Goal: Contribute content

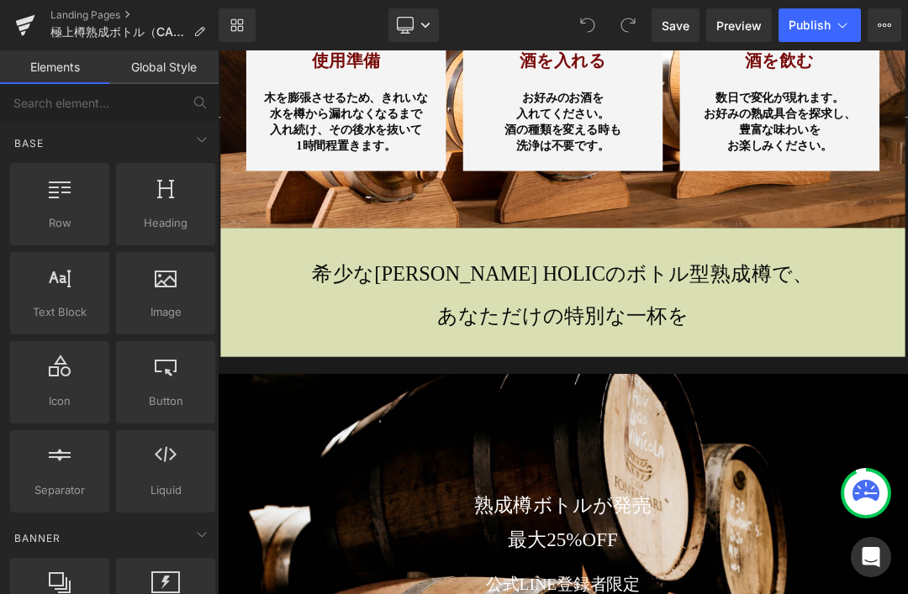
scroll to position [10852, 0]
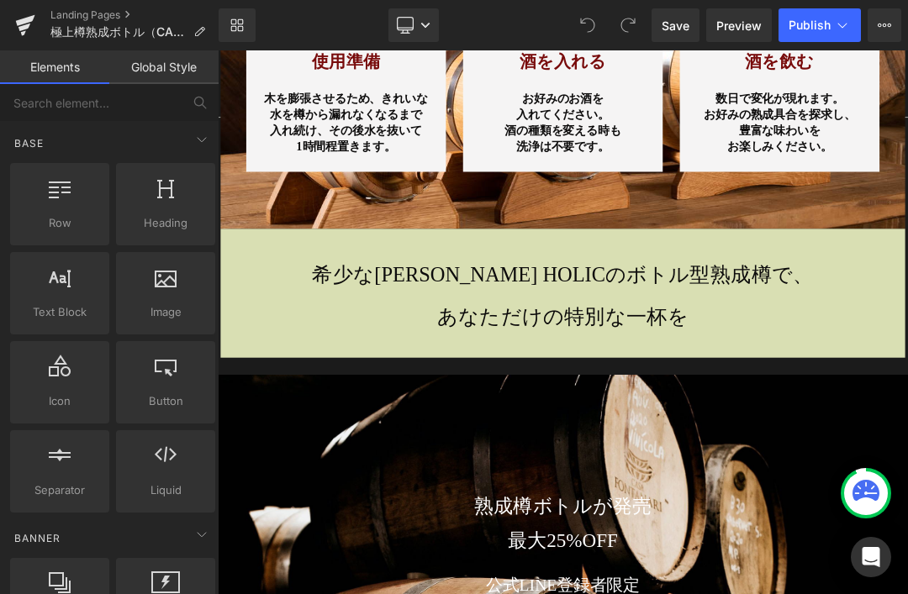
click at [626, 18] on icon at bounding box center [627, 25] width 15 height 15
click at [627, 28] on icon at bounding box center [627, 25] width 15 height 15
click at [111, 19] on link "Landing Pages" at bounding box center [134, 14] width 168 height 13
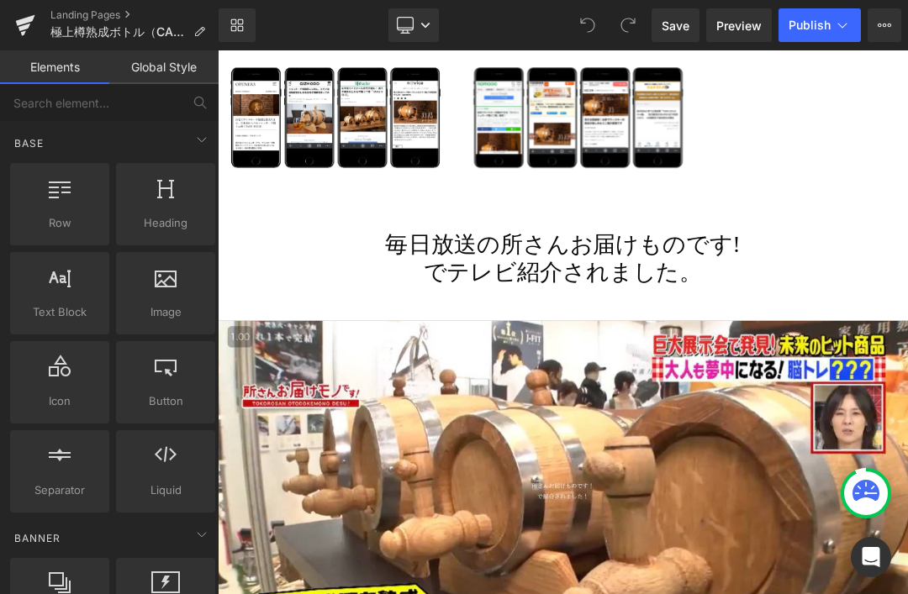
scroll to position [2104, 0]
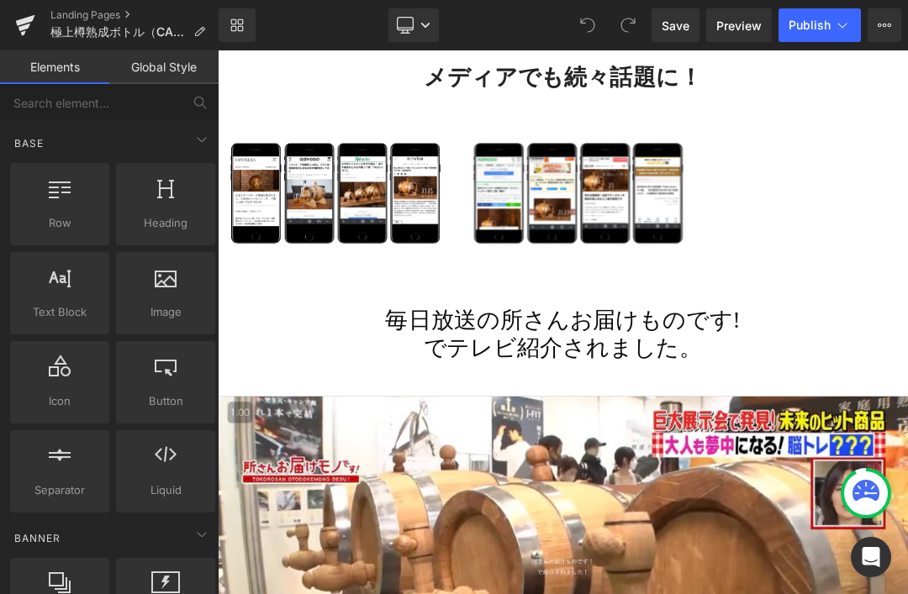
click at [764, 299] on img at bounding box center [754, 241] width 333 height 208
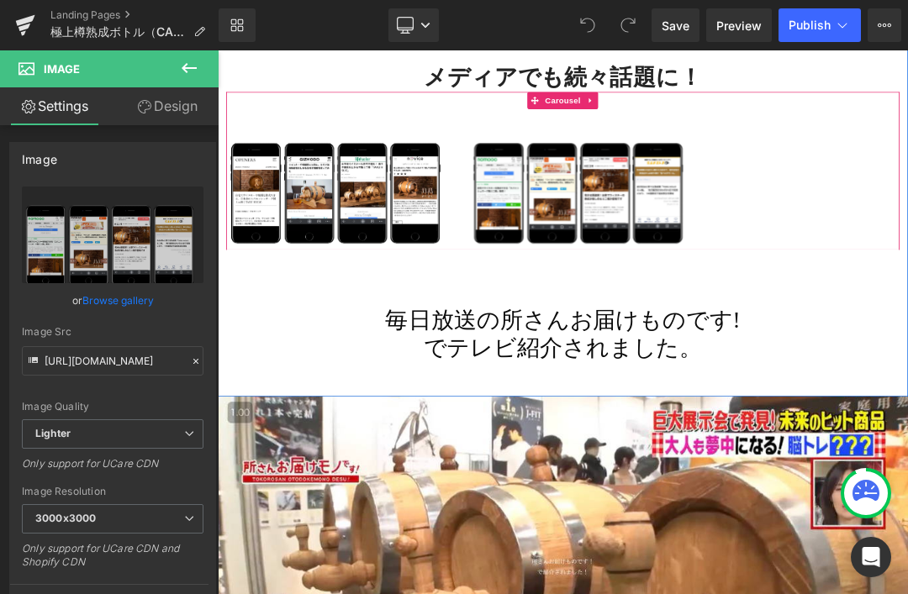
click at [740, 132] on span "Carousel" at bounding box center [726, 124] width 61 height 25
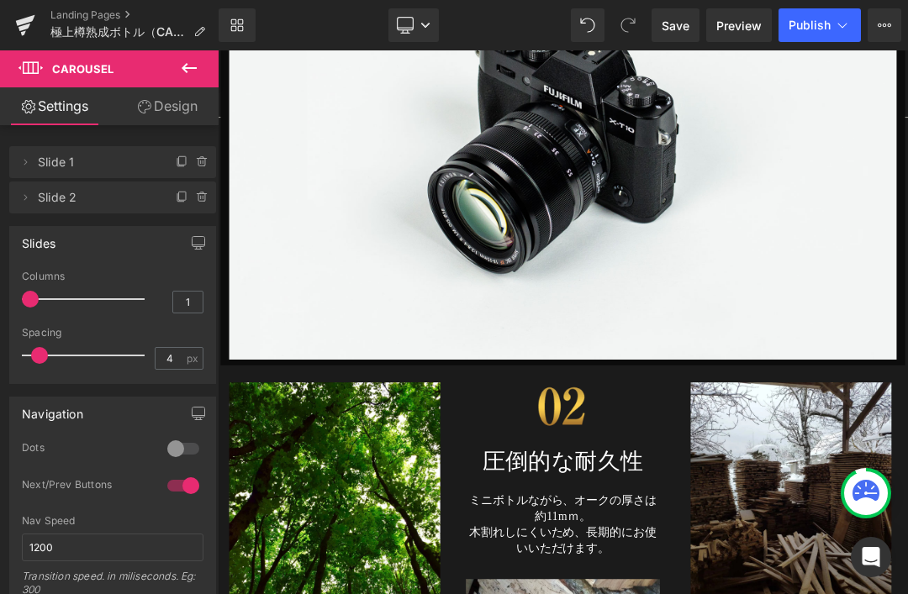
scroll to position [6182, 0]
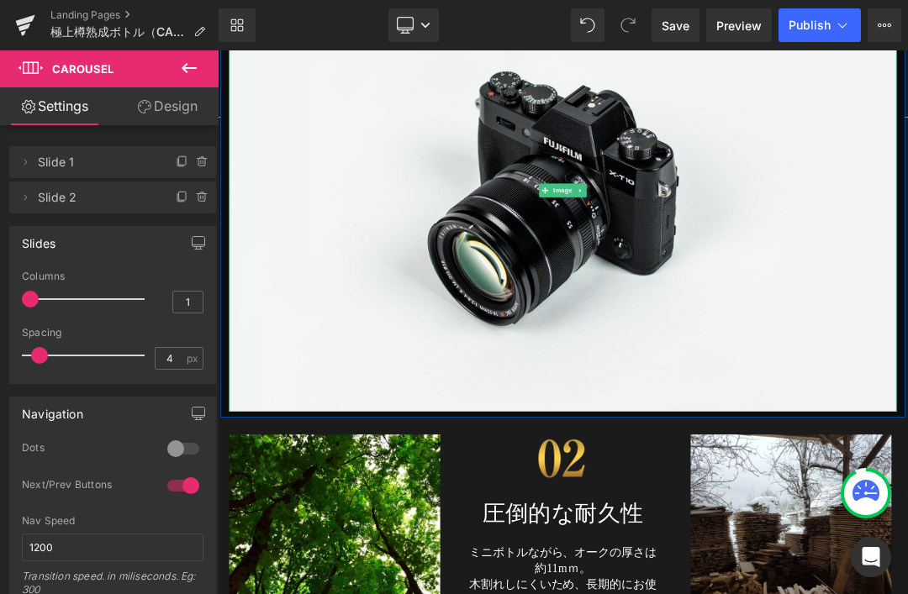
click at [864, 414] on img at bounding box center [725, 257] width 983 height 651
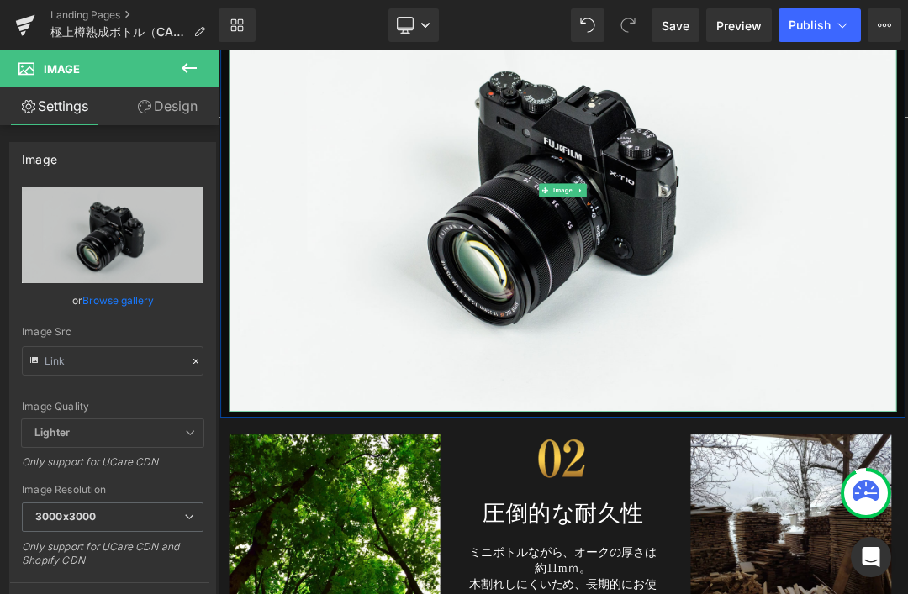
click at [589, 299] on img at bounding box center [725, 257] width 983 height 651
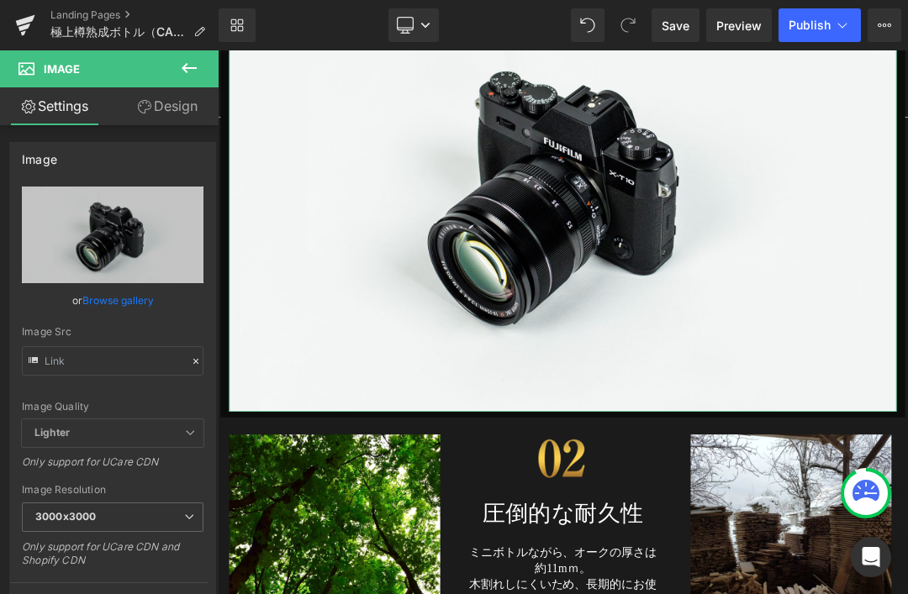
click at [0, 0] on icon "Replace Image" at bounding box center [0, 0] width 0 height 0
type input "C:\fakepath\taru11.jpg"
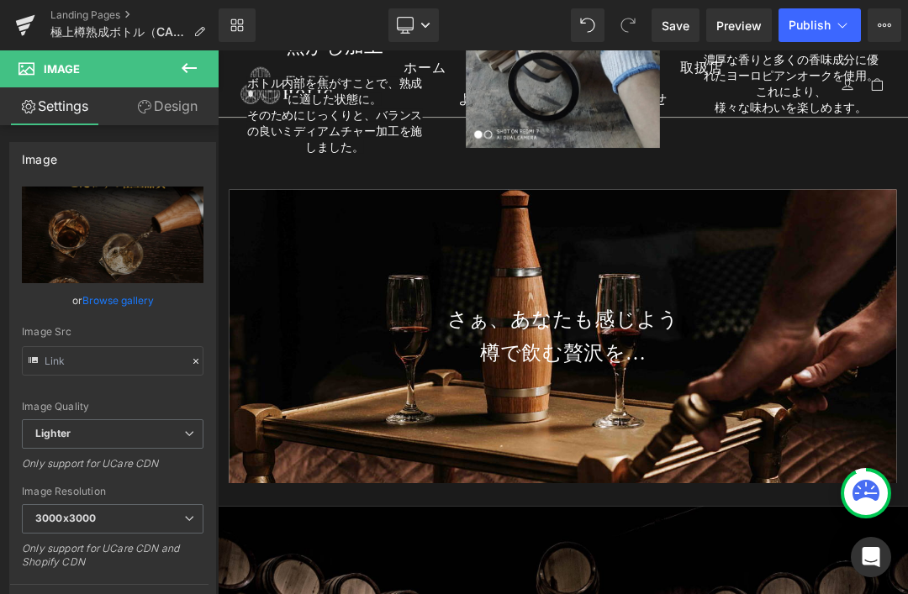
scroll to position [8491, 0]
click at [907, 571] on div at bounding box center [725, 470] width 983 height 433
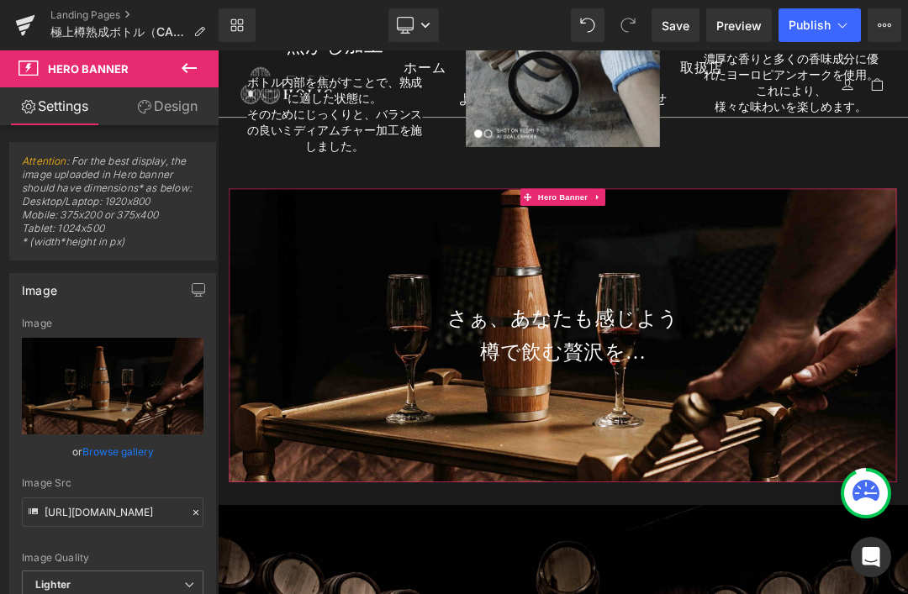
click at [129, 398] on link "Replace Image" at bounding box center [113, 386] width 182 height 97
type input "C:\fakepath\taru_12.jpg"
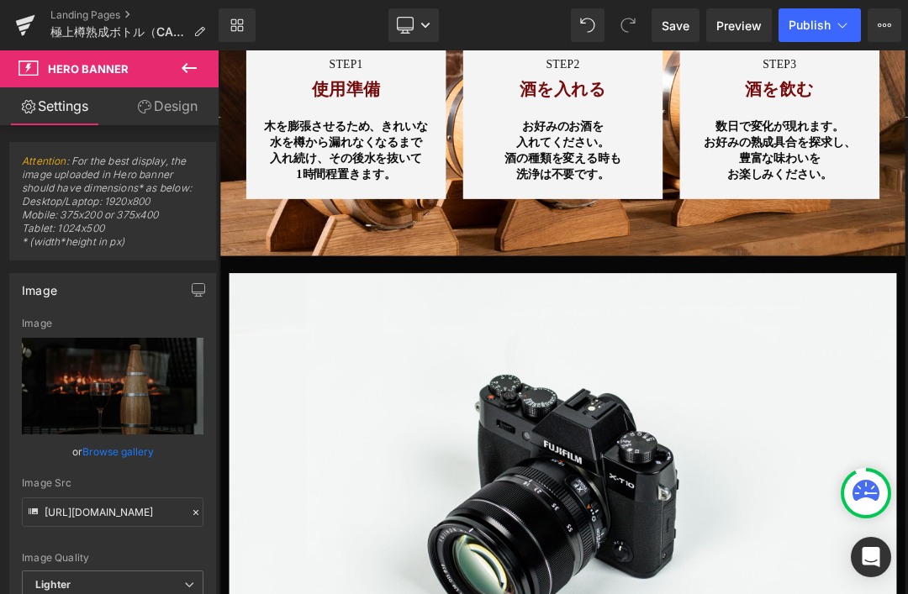
scroll to position [11829, 0]
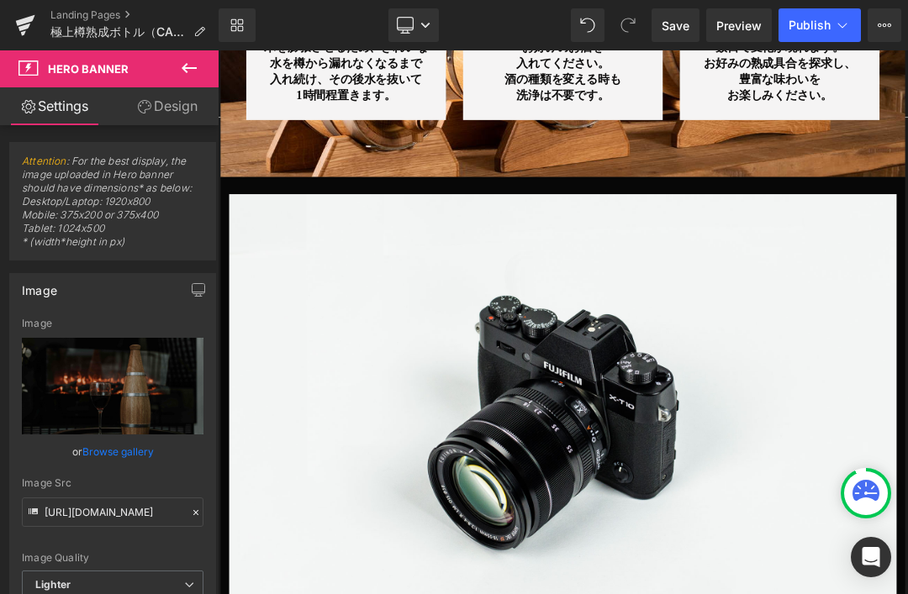
click at [907, 529] on img at bounding box center [725, 587] width 983 height 651
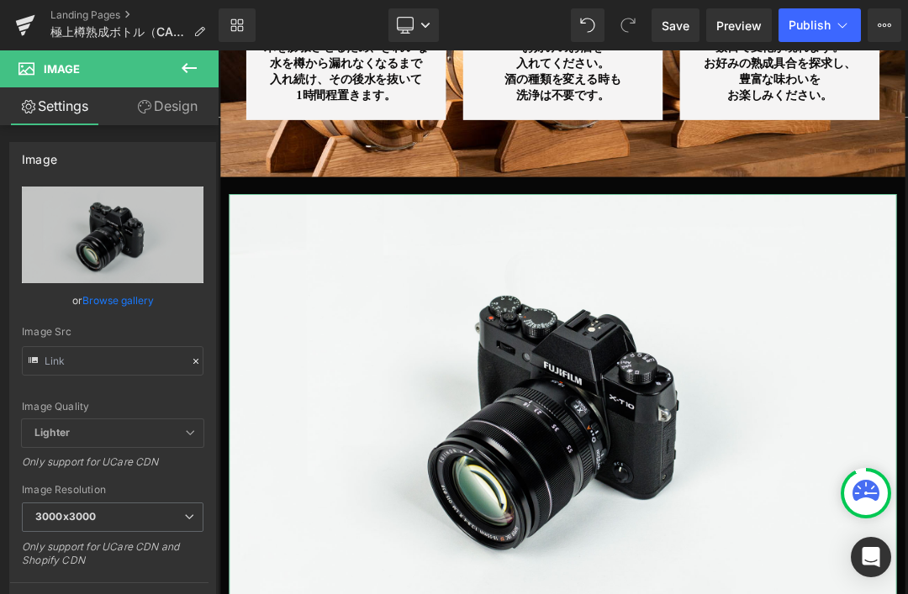
click at [0, 0] on icon "Replace Image" at bounding box center [0, 0] width 0 height 0
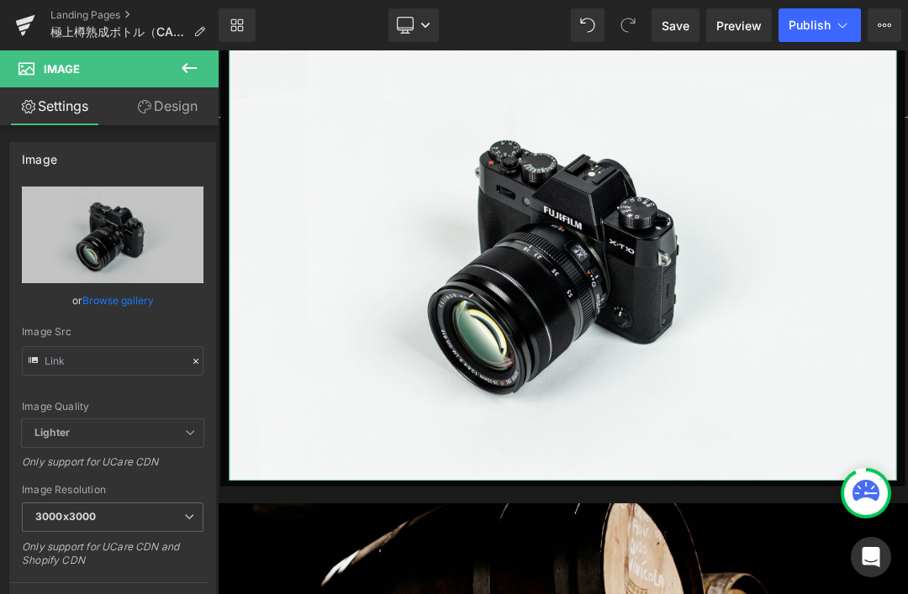
scroll to position [12050, 0]
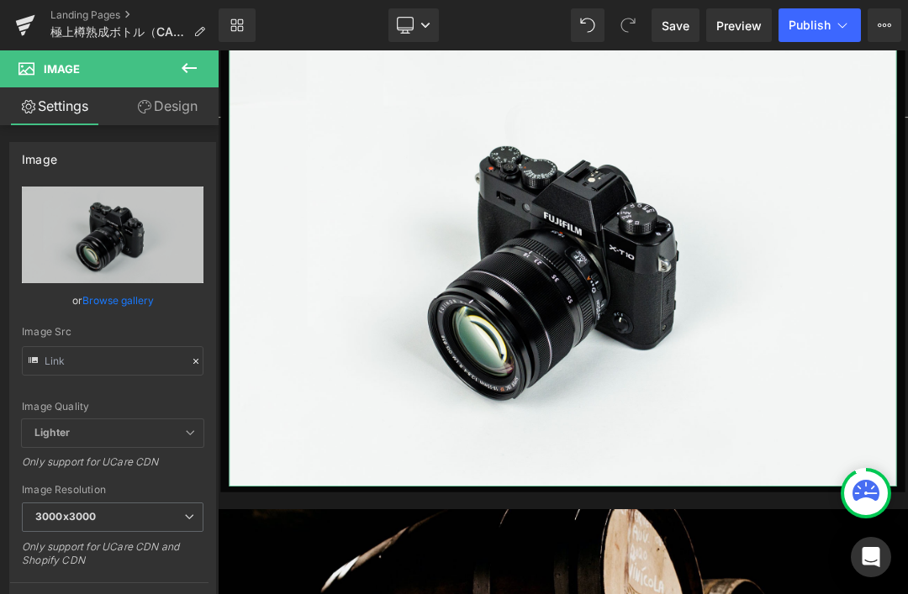
click at [0, 0] on icon "Replace Image" at bounding box center [0, 0] width 0 height 0
type input "C:\fakepath\tarubottle_12.jpg"
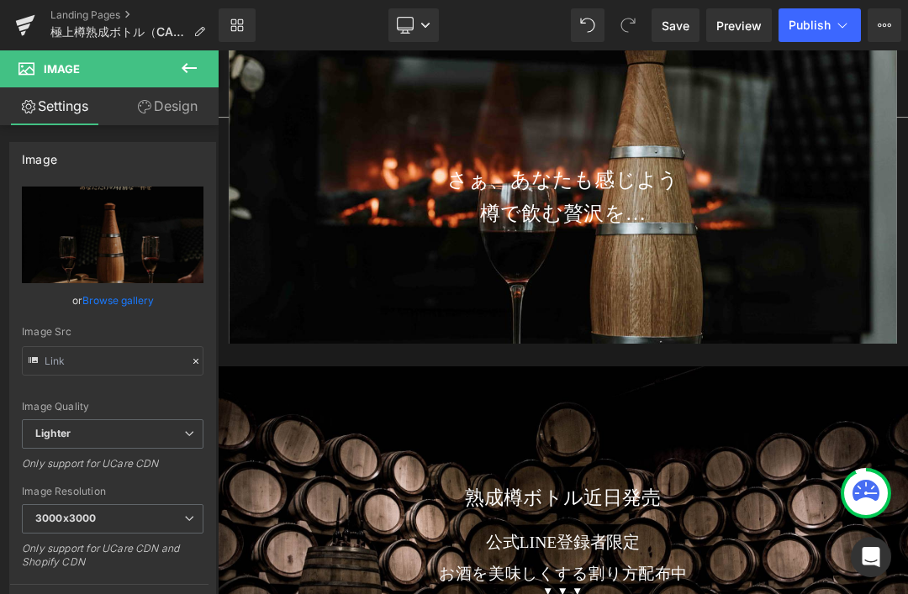
scroll to position [8695, 0]
click at [821, 273] on h2 "樽で飲む贅沢を…" at bounding box center [725, 290] width 983 height 49
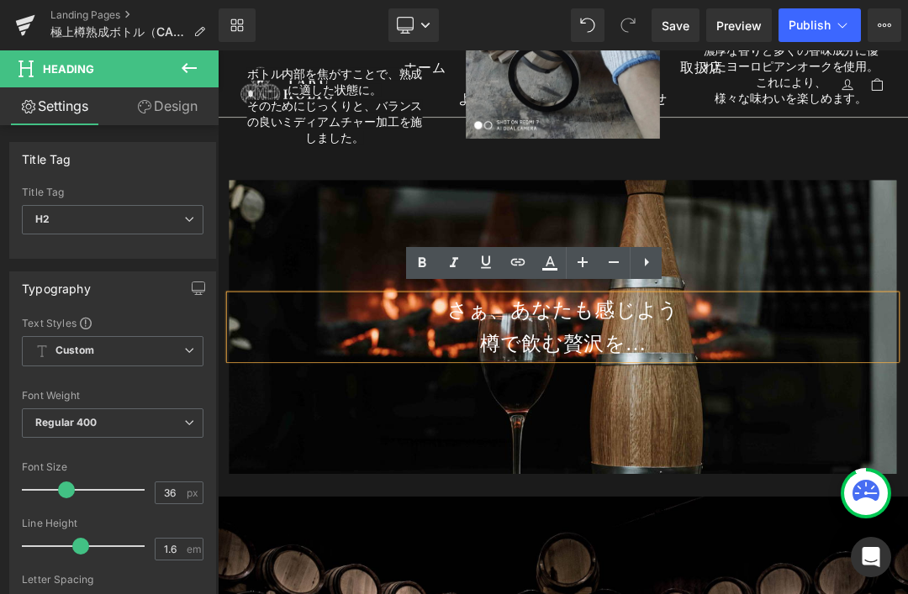
scroll to position [8501, 0]
click at [655, 268] on icon at bounding box center [646, 262] width 20 height 20
click at [818, 593] on div at bounding box center [725, 460] width 983 height 433
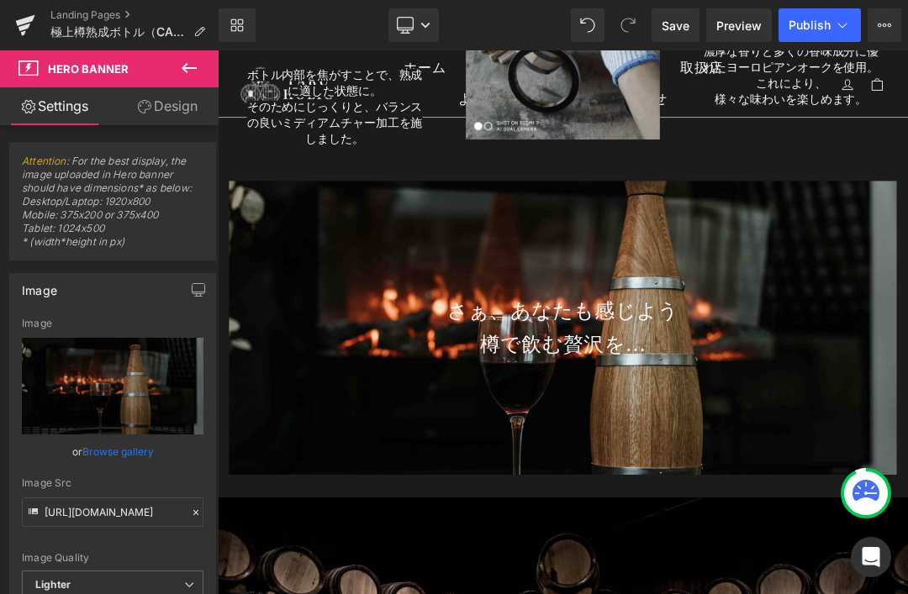
click at [755, 435] on h2 "さぁ、あなたも感じよう" at bounding box center [725, 436] width 983 height 49
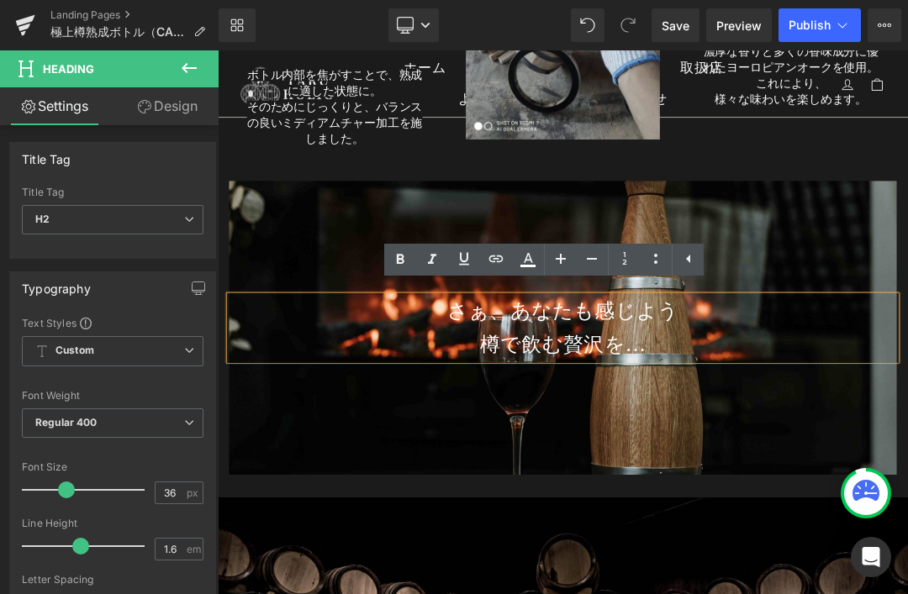
click at [834, 588] on div at bounding box center [725, 460] width 983 height 433
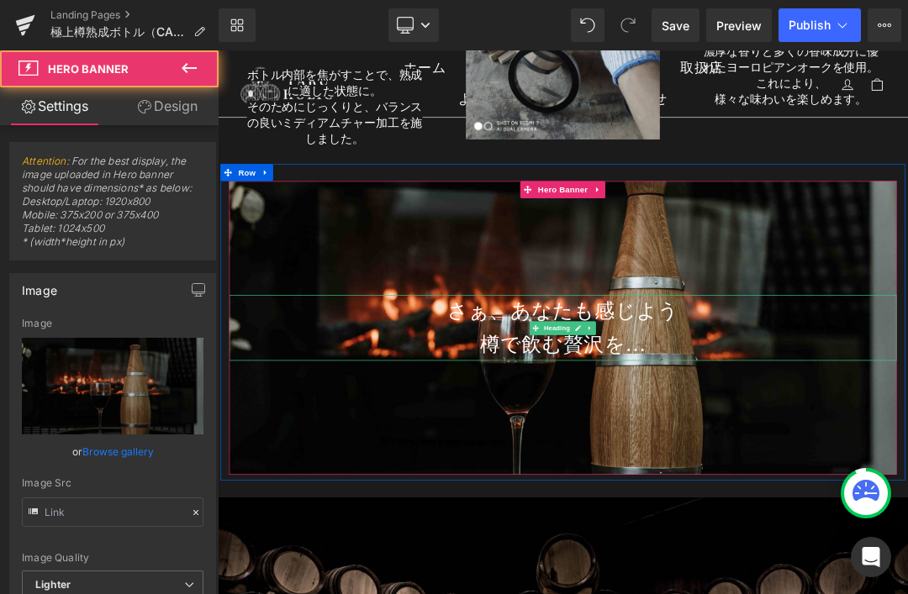
click at [792, 460] on h2 "樽で飲む贅沢を…" at bounding box center [725, 484] width 983 height 49
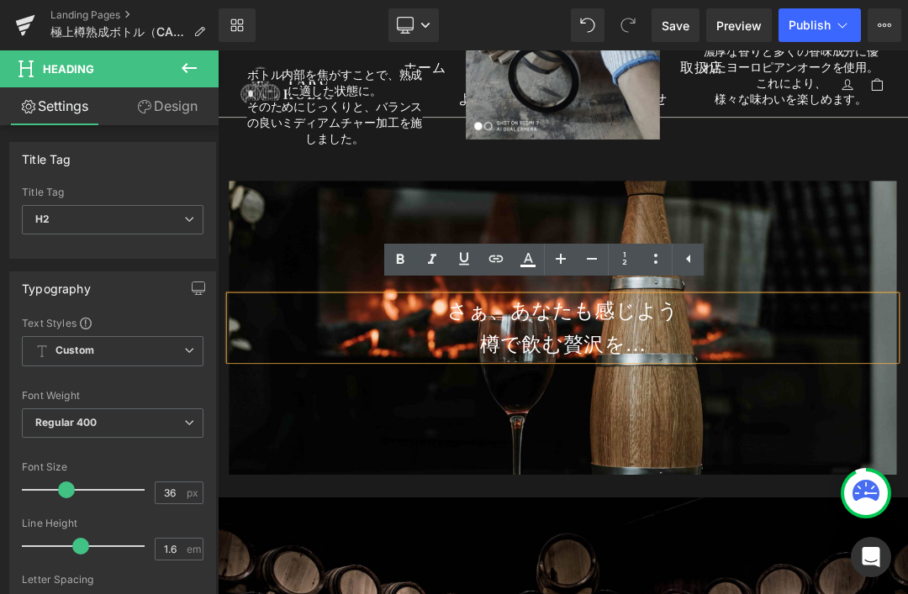
click at [808, 468] on h2 "樽で飲む贅沢を…" at bounding box center [725, 484] width 983 height 49
click at [844, 578] on div at bounding box center [725, 460] width 983 height 433
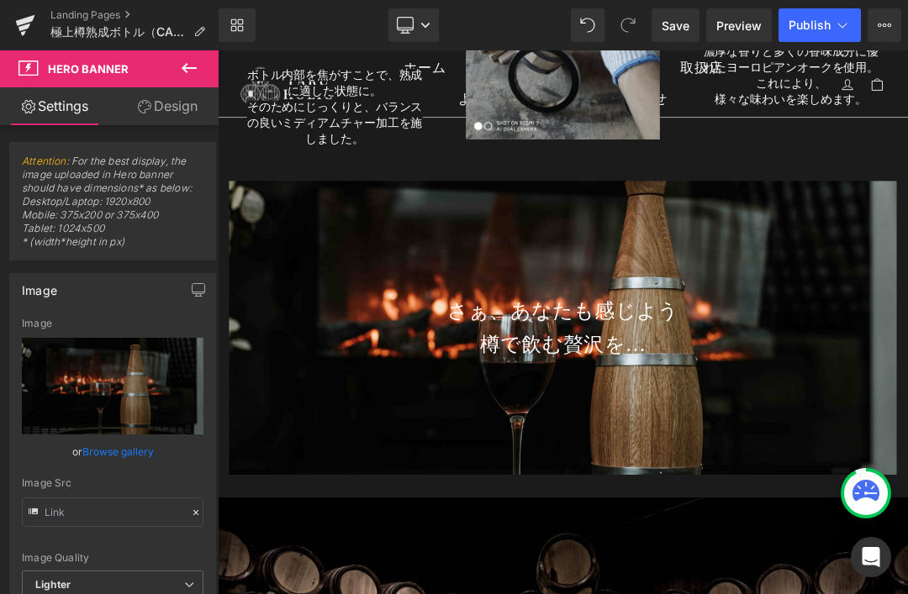
click at [782, 477] on h2 "樽で飲む贅沢を…" at bounding box center [725, 484] width 983 height 49
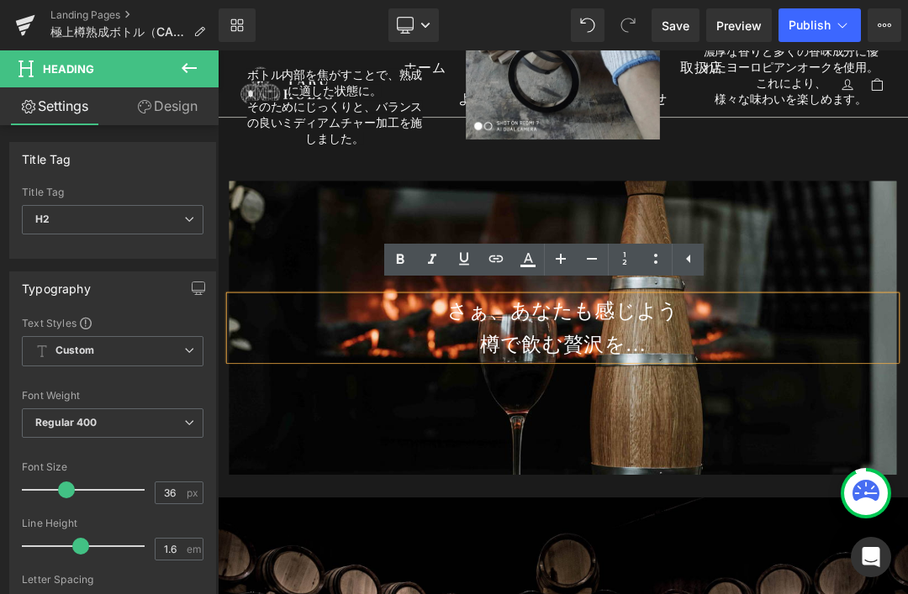
click at [907, 306] on div at bounding box center [725, 460] width 983 height 433
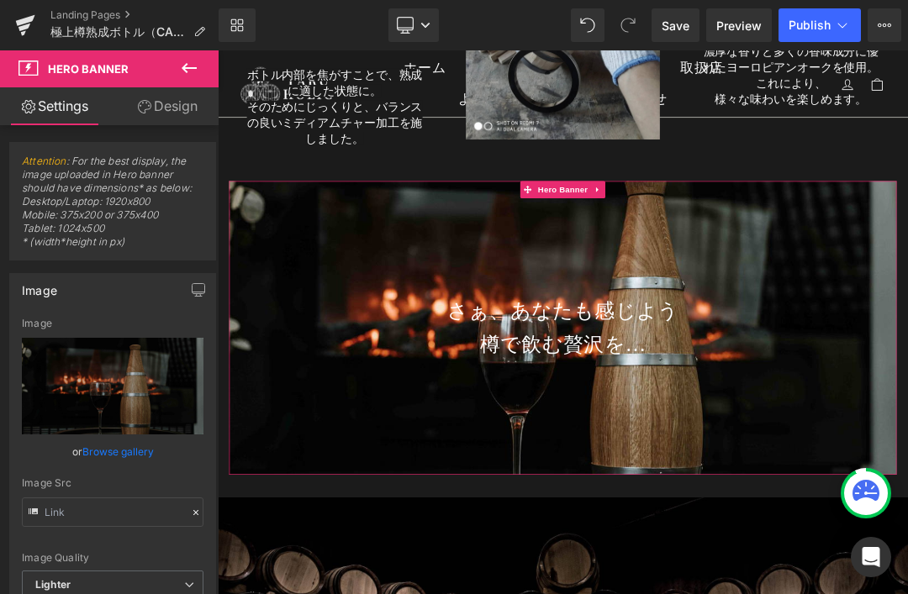
click at [0, 0] on icon "Replace Image" at bounding box center [0, 0] width 0 height 0
type input "C:\fakepath\taru10.jpg"
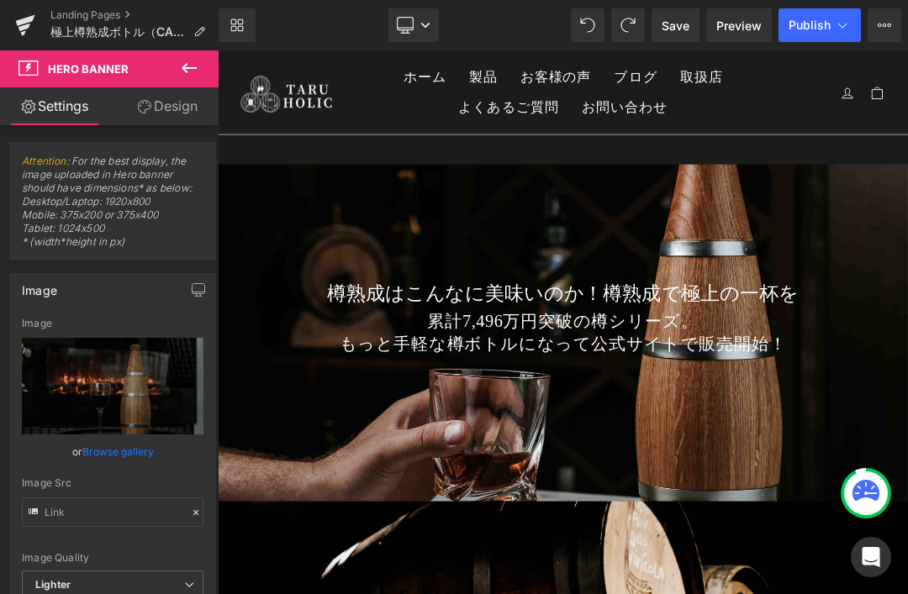
scroll to position [0, 0]
click at [685, 39] on link "Save" at bounding box center [675, 25] width 48 height 34
click at [121, 11] on link "Landing Pages" at bounding box center [134, 14] width 168 height 13
